Goal: Navigation & Orientation: Find specific page/section

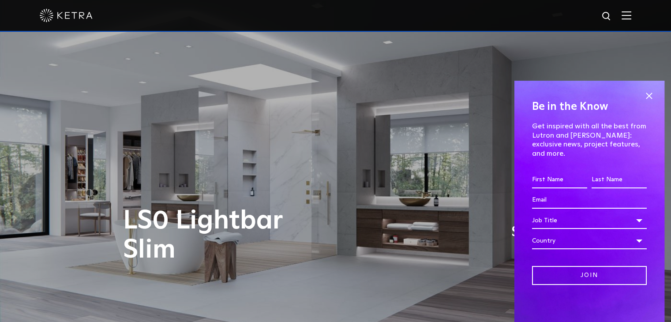
click at [75, 9] on img at bounding box center [66, 15] width 53 height 13
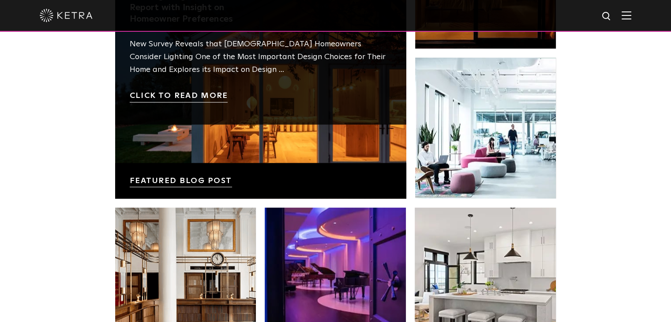
scroll to position [1633, 0]
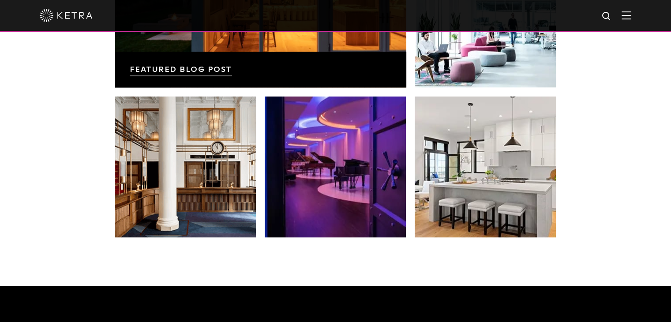
click at [631, 16] on img at bounding box center [627, 15] width 10 height 8
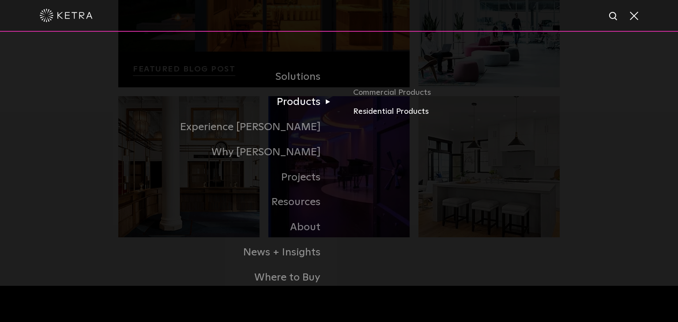
click at [366, 113] on link "Residential Products" at bounding box center [456, 111] width 207 height 13
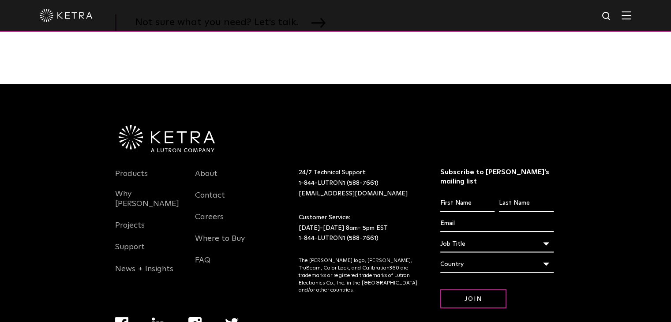
scroll to position [1457, 0]
